Goal: Transaction & Acquisition: Purchase product/service

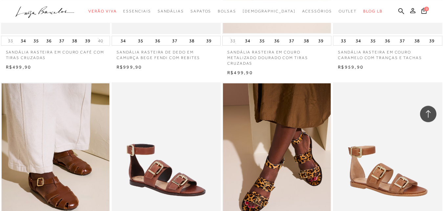
scroll to position [2075, 0]
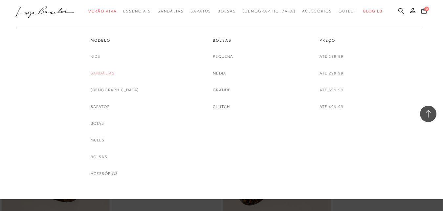
click at [112, 73] on link "Sandálias" at bounding box center [103, 73] width 24 height 7
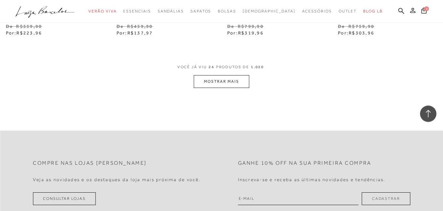
scroll to position [1305, 0]
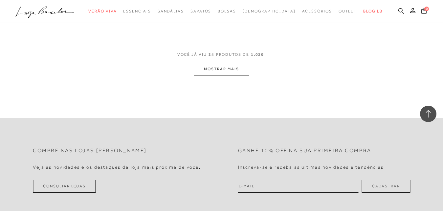
click at [221, 67] on button "MOSTRAR MAIS" at bounding box center [221, 69] width 55 height 13
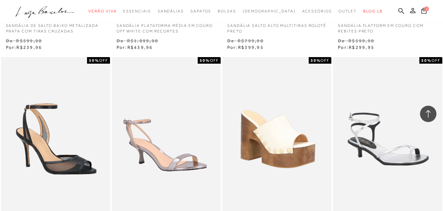
scroll to position [2242, 0]
